Goal: Information Seeking & Learning: Learn about a topic

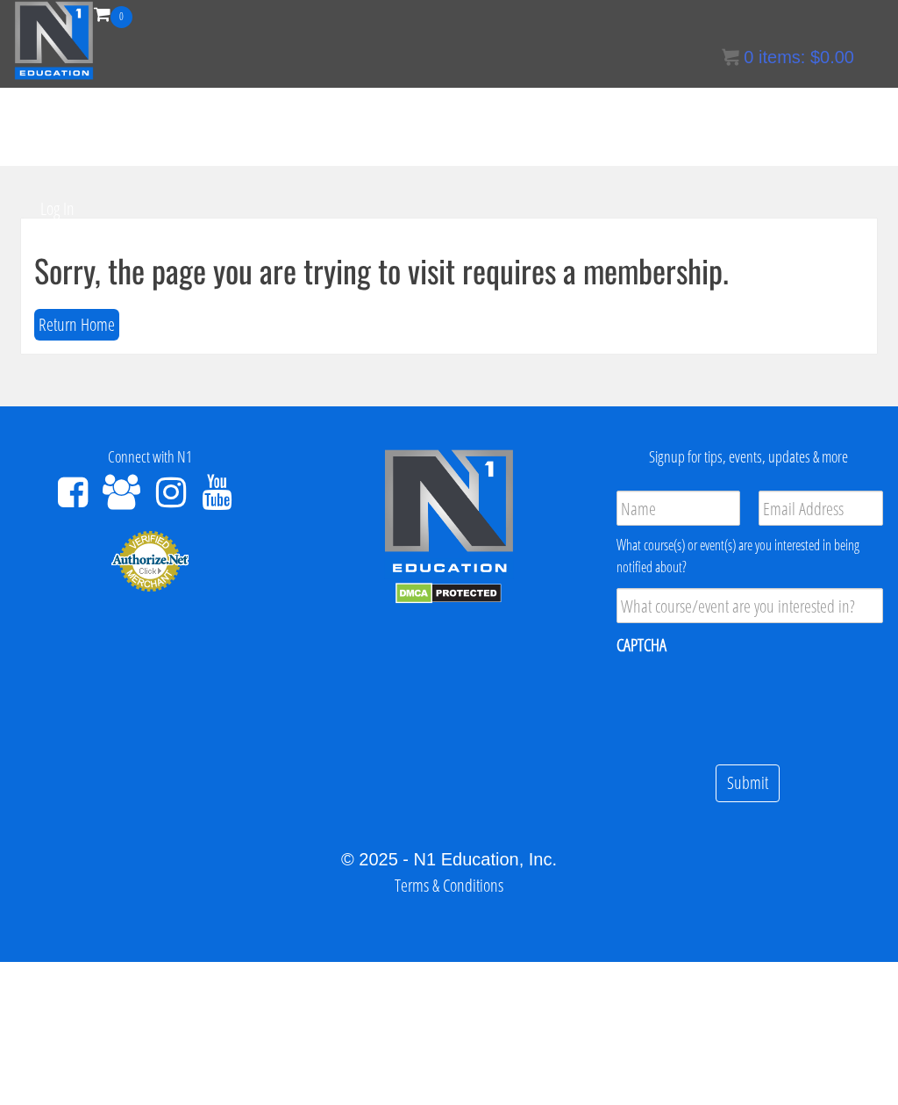
click at [852, 131] on ul "Certs Course List Events FREE Course Course Preview – Biomechanics Course Previ…" at bounding box center [455, 123] width 857 height 86
click at [44, 130] on link "Certs" at bounding box center [54, 123] width 54 height 86
click at [53, 212] on link "Log In" at bounding box center [57, 209] width 61 height 86
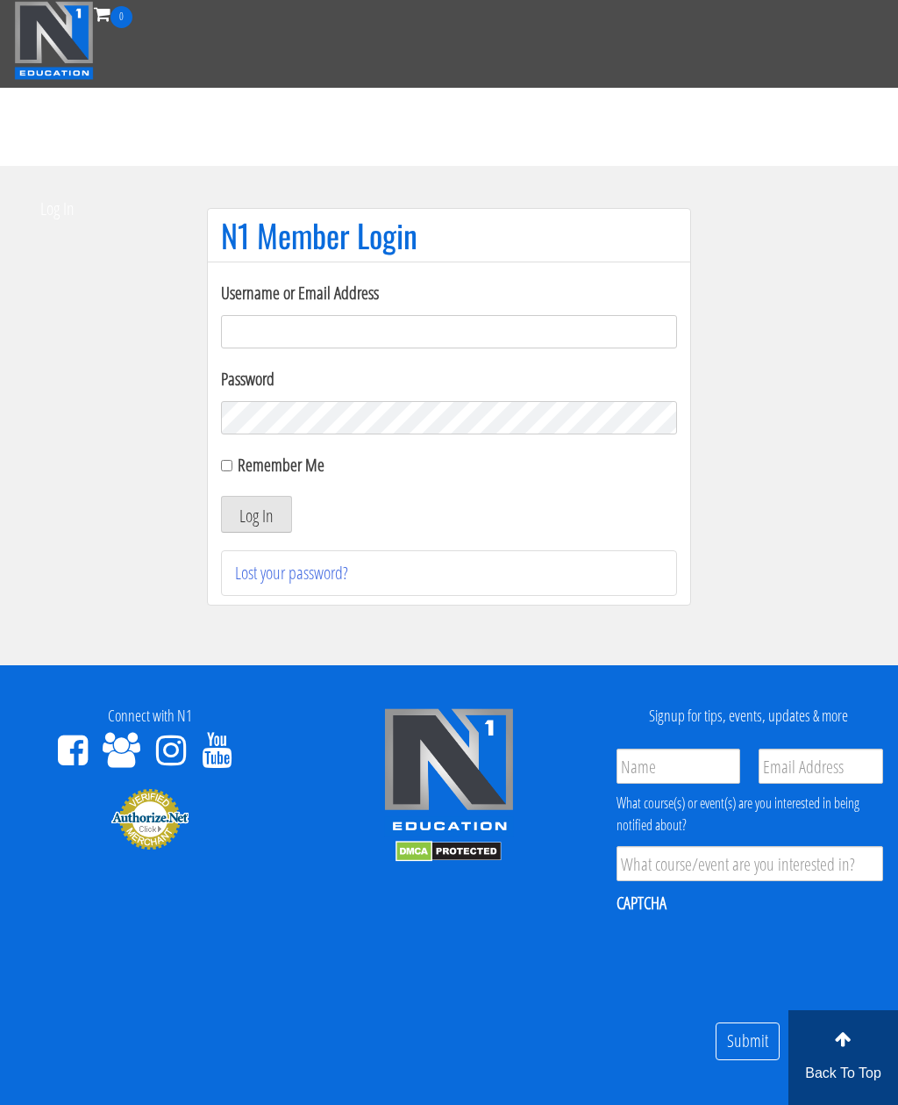
click at [628, 340] on input "Username or Email Address" at bounding box center [449, 331] width 456 height 33
type input "chakibaissati1"
click at [281, 518] on button "Log In" at bounding box center [256, 514] width 71 height 37
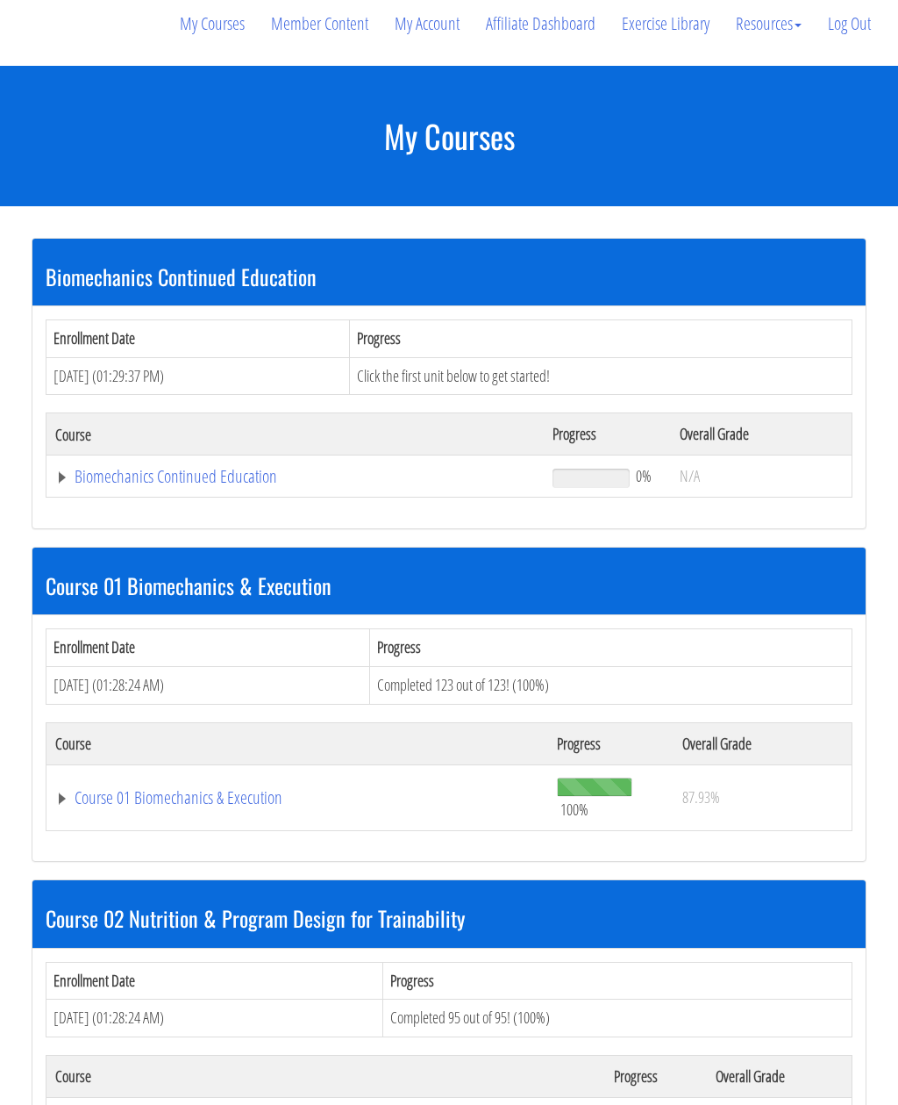
scroll to position [254, 0]
click at [125, 468] on link "Biomechanics Continued Education" at bounding box center [295, 477] width 480 height 18
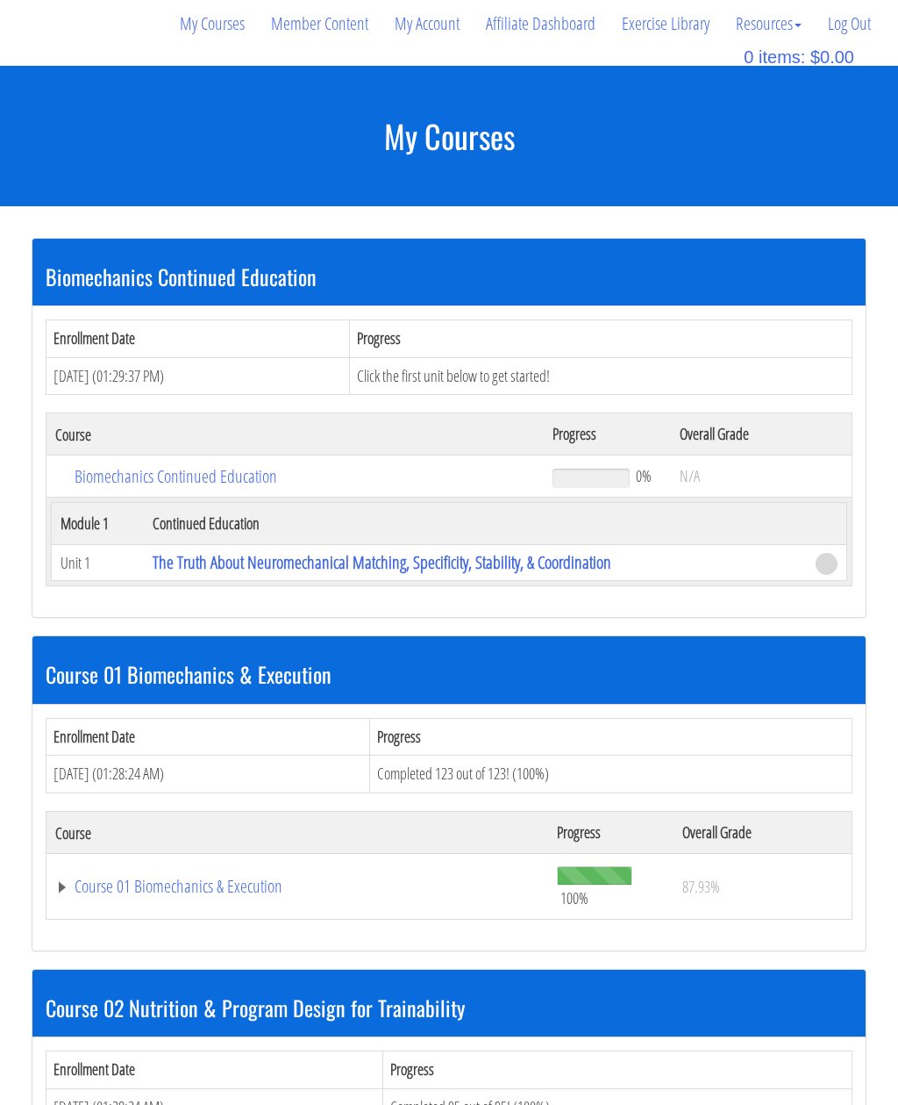
click at [238, 550] on link "The Truth About Neuromechanical Matching, Specificity, Stability, & Coordination" at bounding box center [382, 562] width 459 height 24
